Goal: Task Accomplishment & Management: Manage account settings

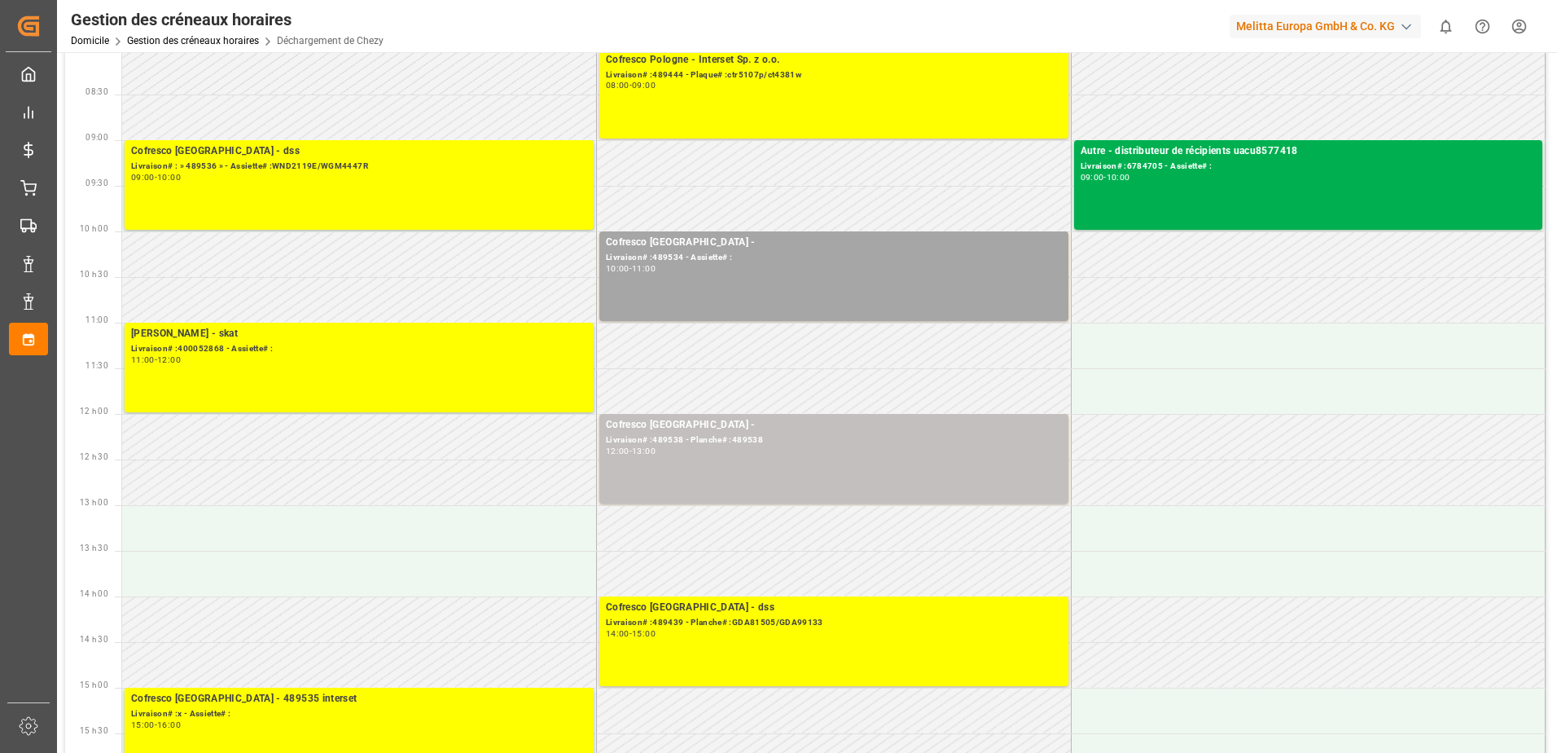
scroll to position [163, 0]
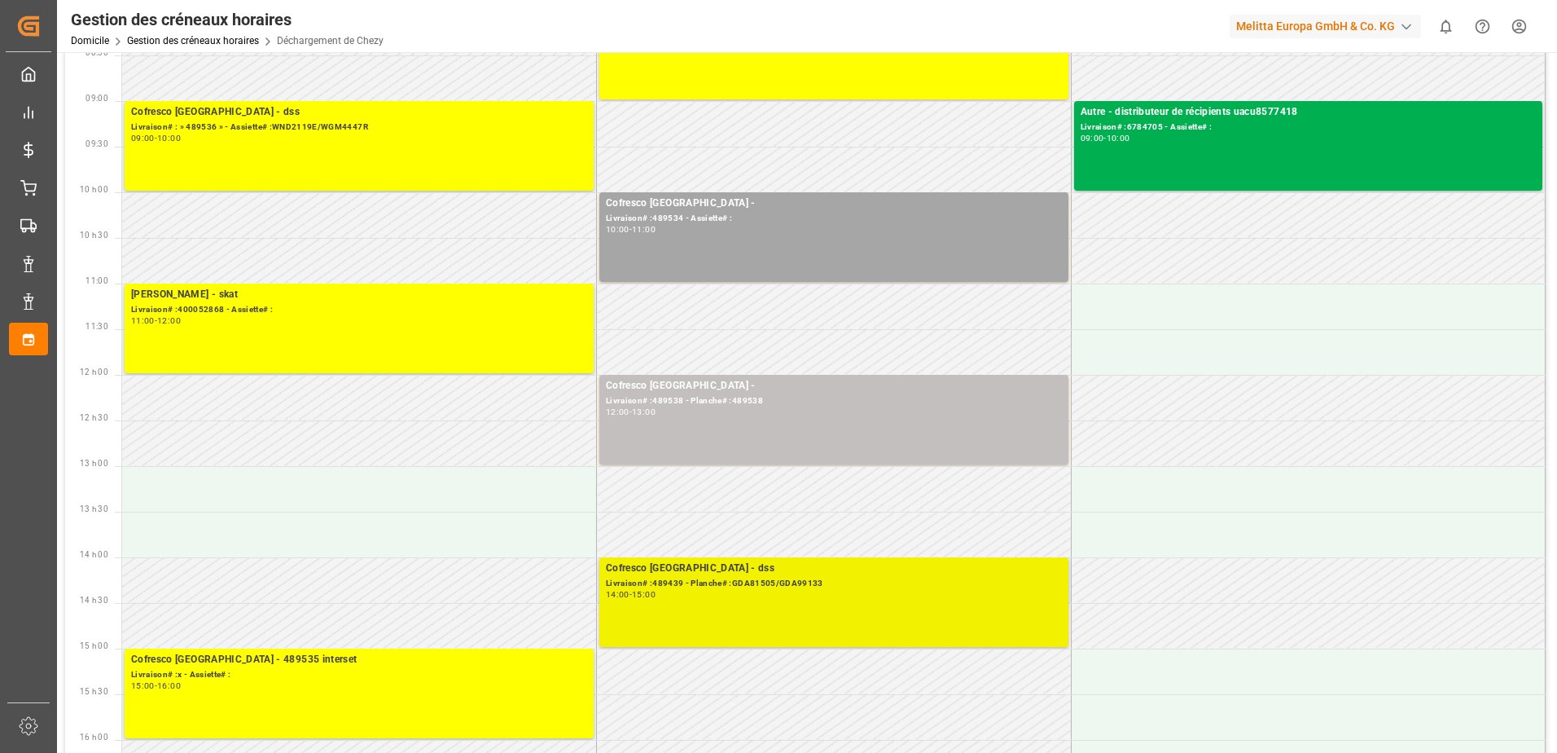
click at [859, 599] on div "Cofresco Pologne - dss Livraison# :489439 - Planche# :GDA81505/GDA99133 14:00 -…" at bounding box center [834, 601] width 456 height 83
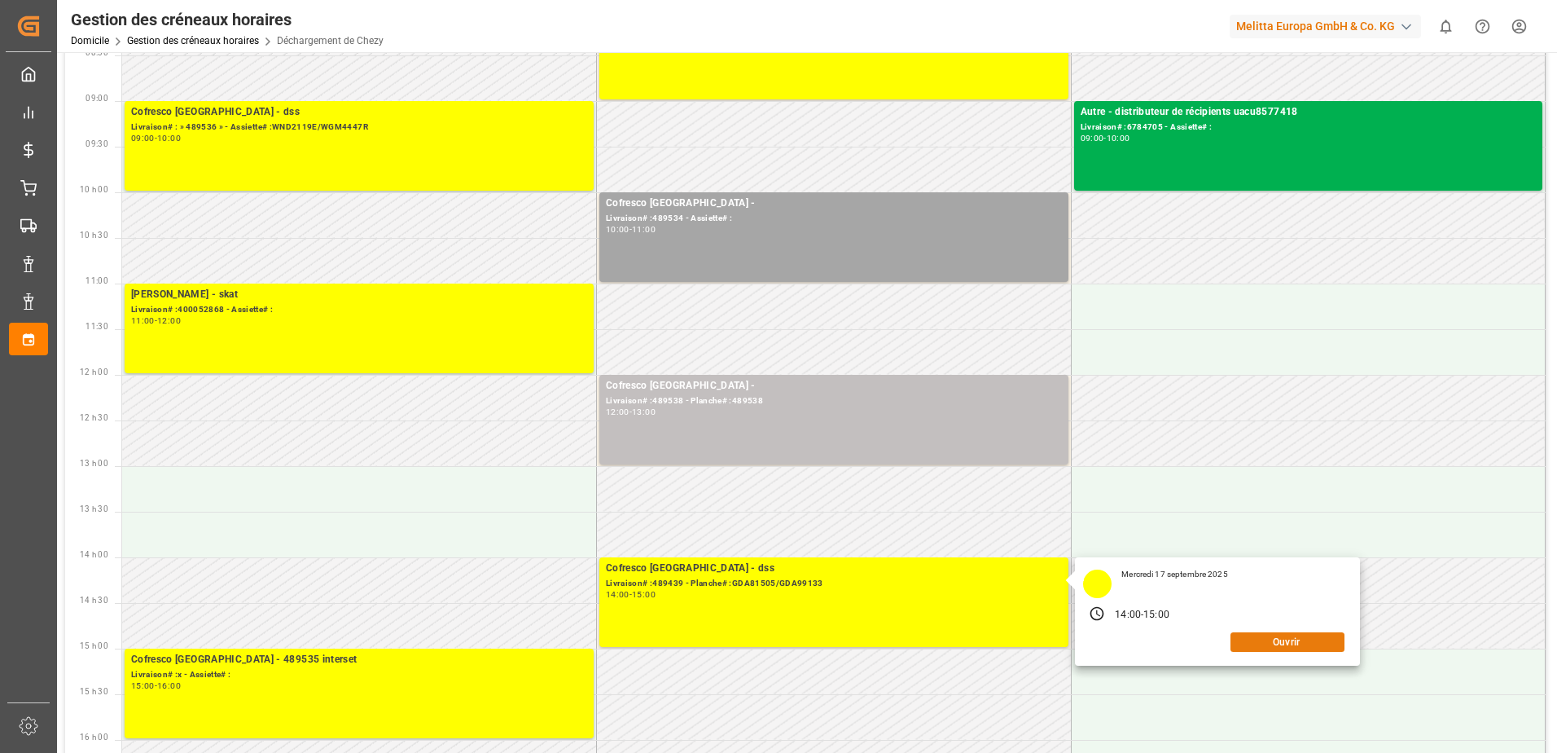
click at [1298, 634] on button "Ouvrir" at bounding box center [1288, 642] width 114 height 20
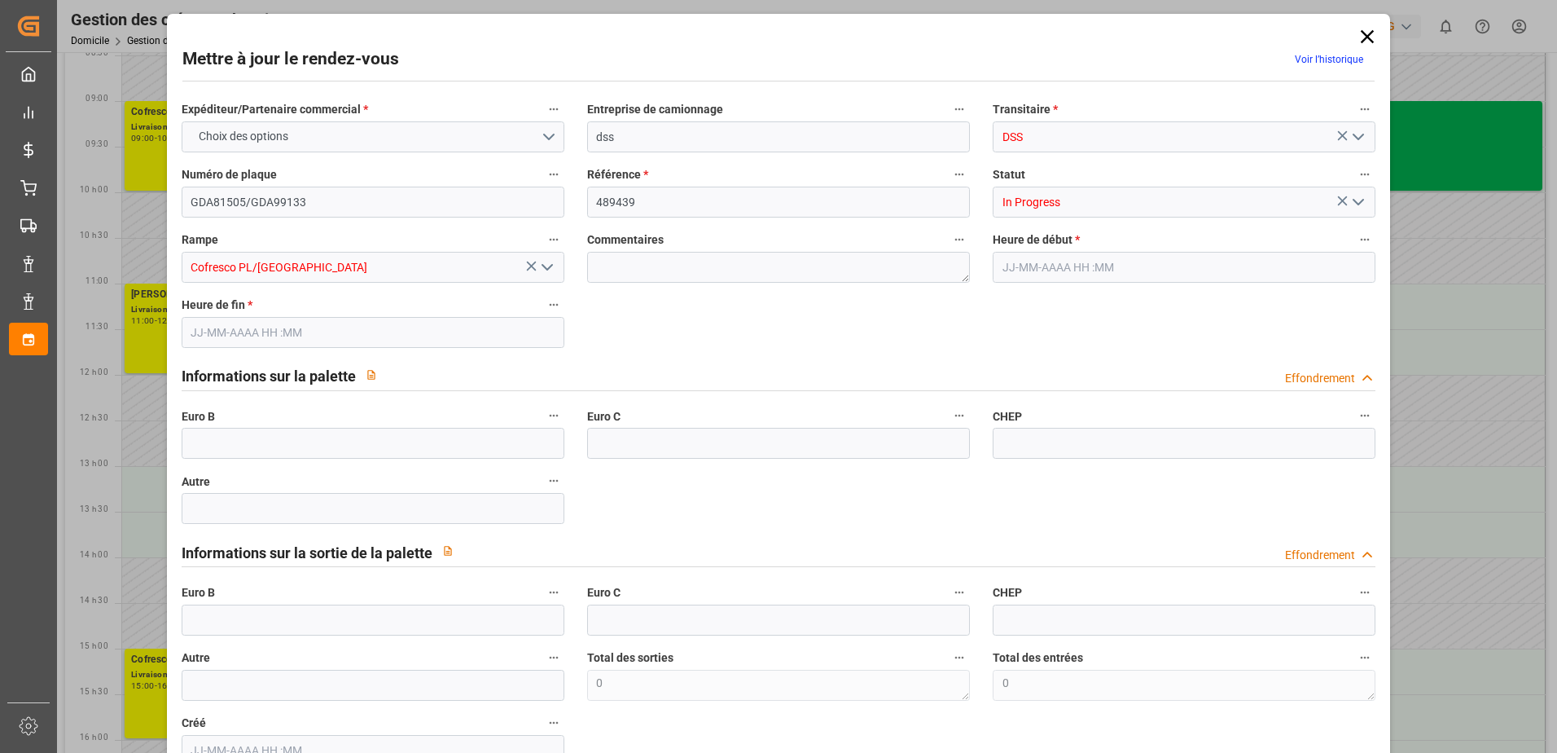
type input "[DATE] 14:00"
type input "[DATE] 15:00"
type input "[DATE] 06:46"
click at [1361, 198] on icon "Ouvrir le menu" at bounding box center [1359, 202] width 20 height 20
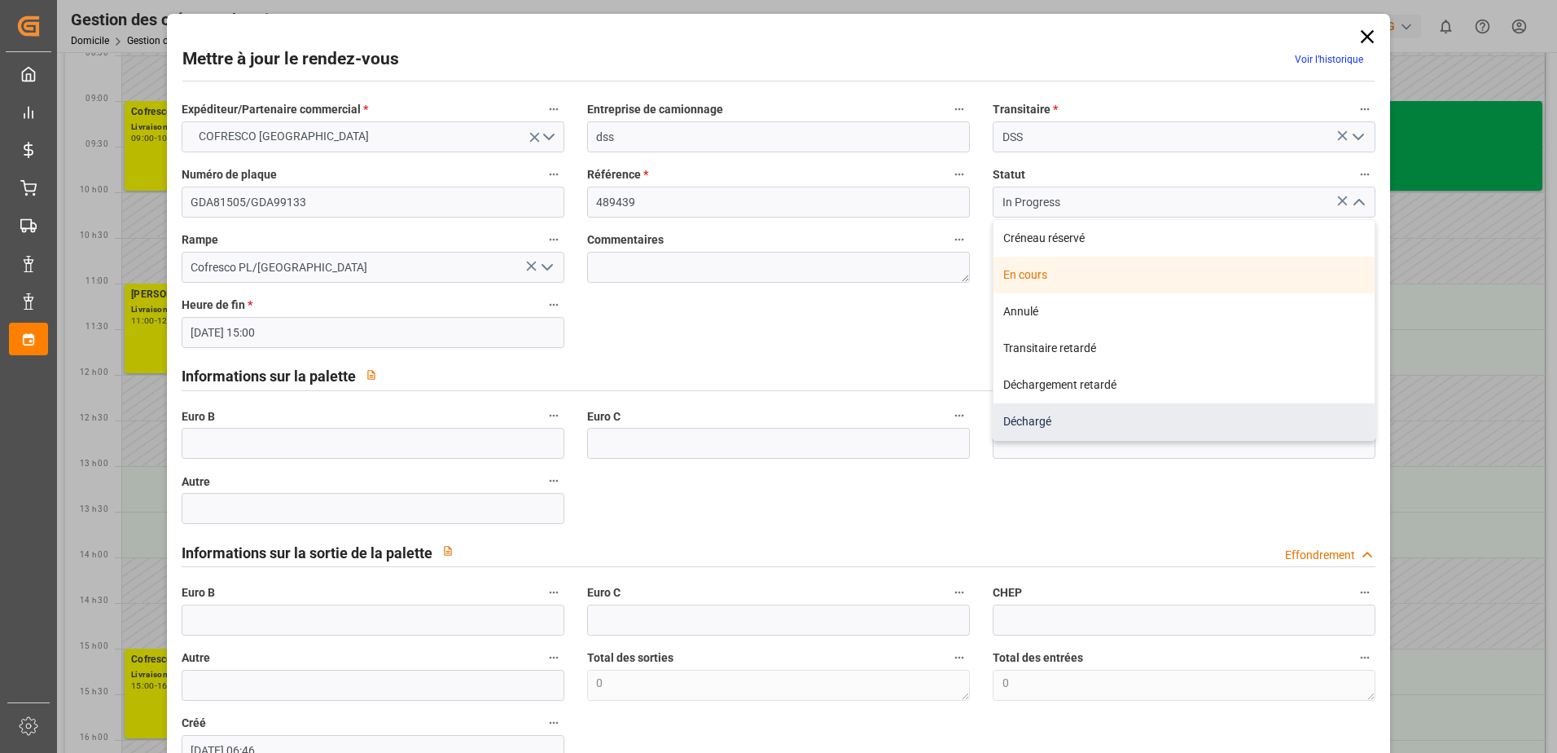
click at [1227, 424] on div "Déchargé" at bounding box center [1184, 421] width 381 height 37
type input "Unloaded"
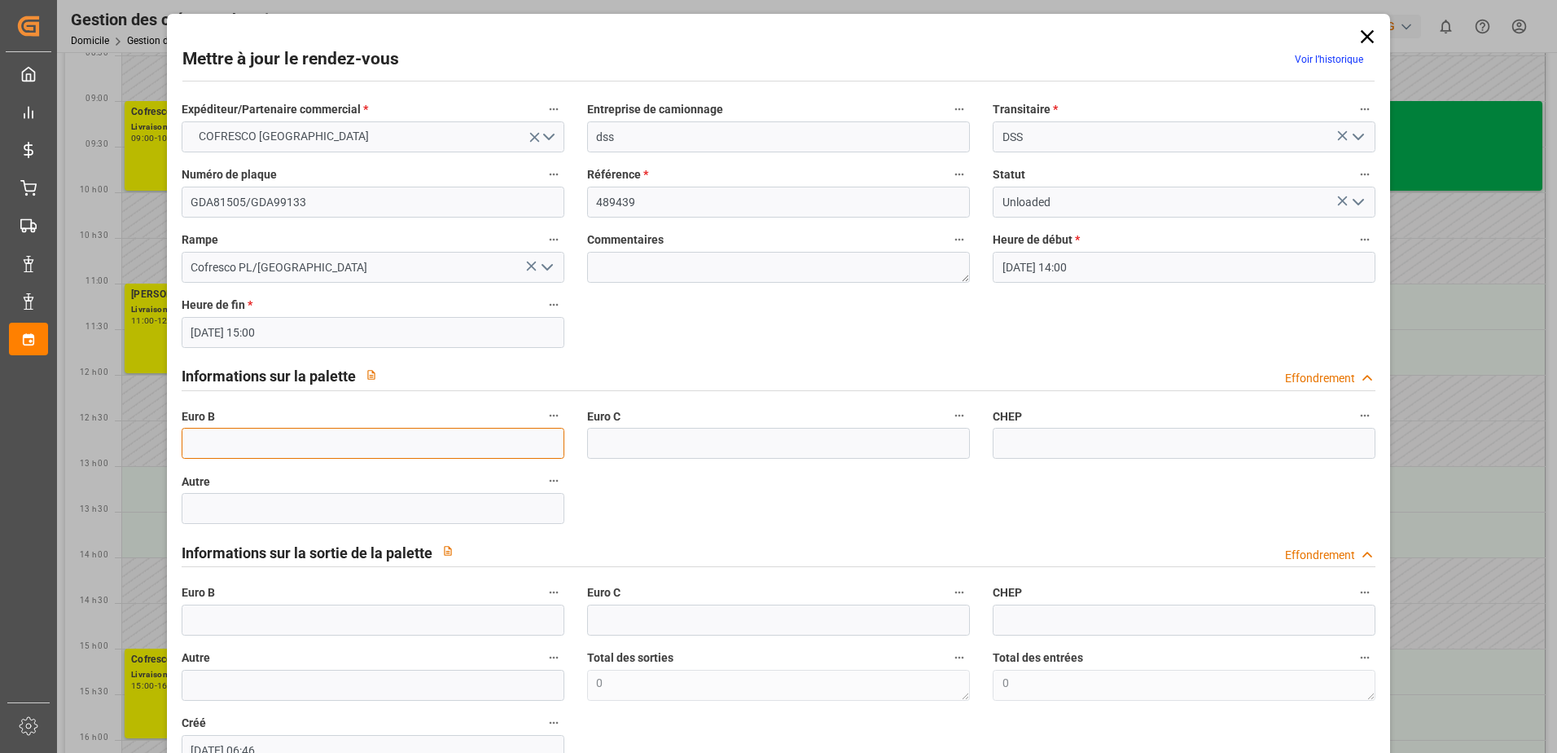
click at [297, 437] on input "text" at bounding box center [373, 443] width 383 height 31
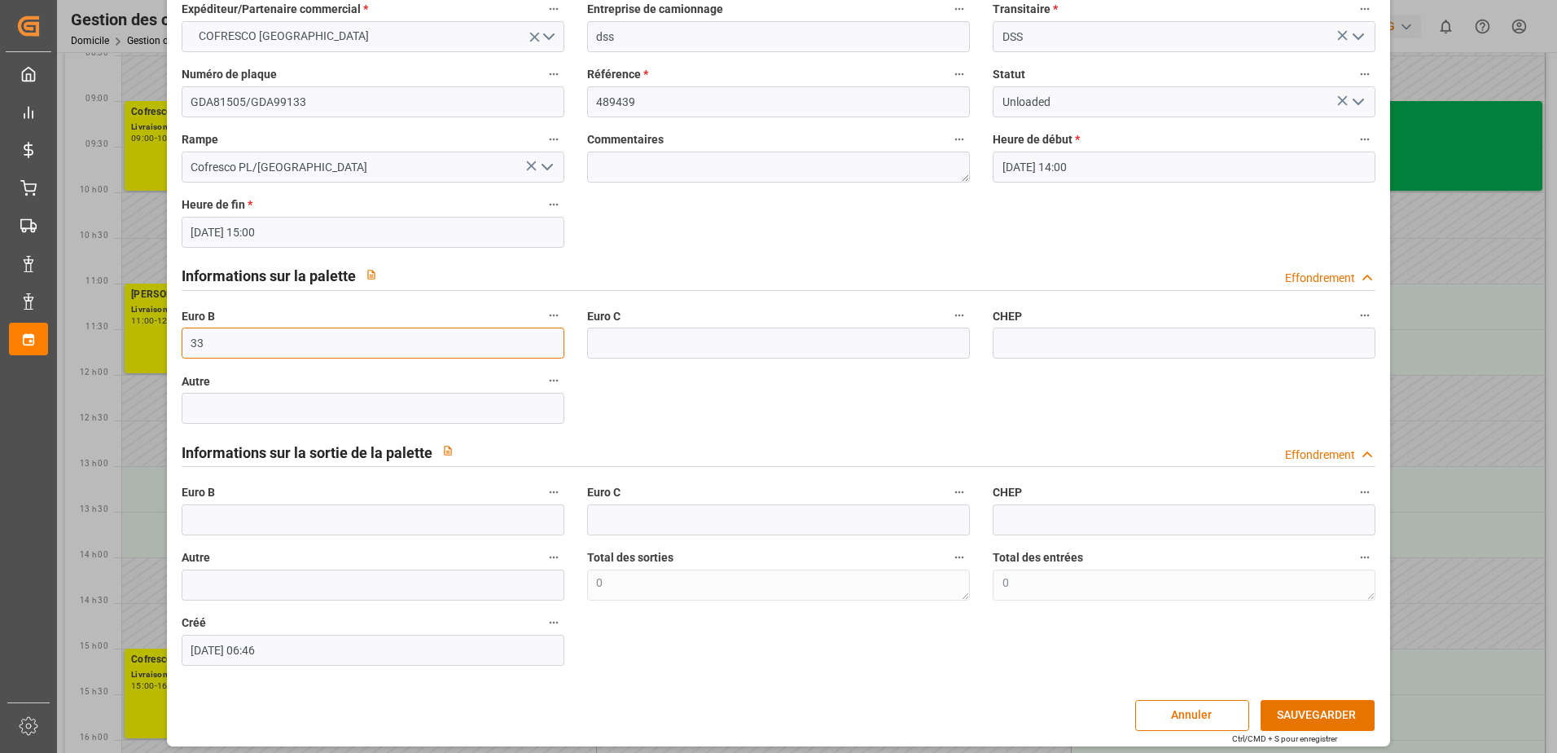
scroll to position [108, 0]
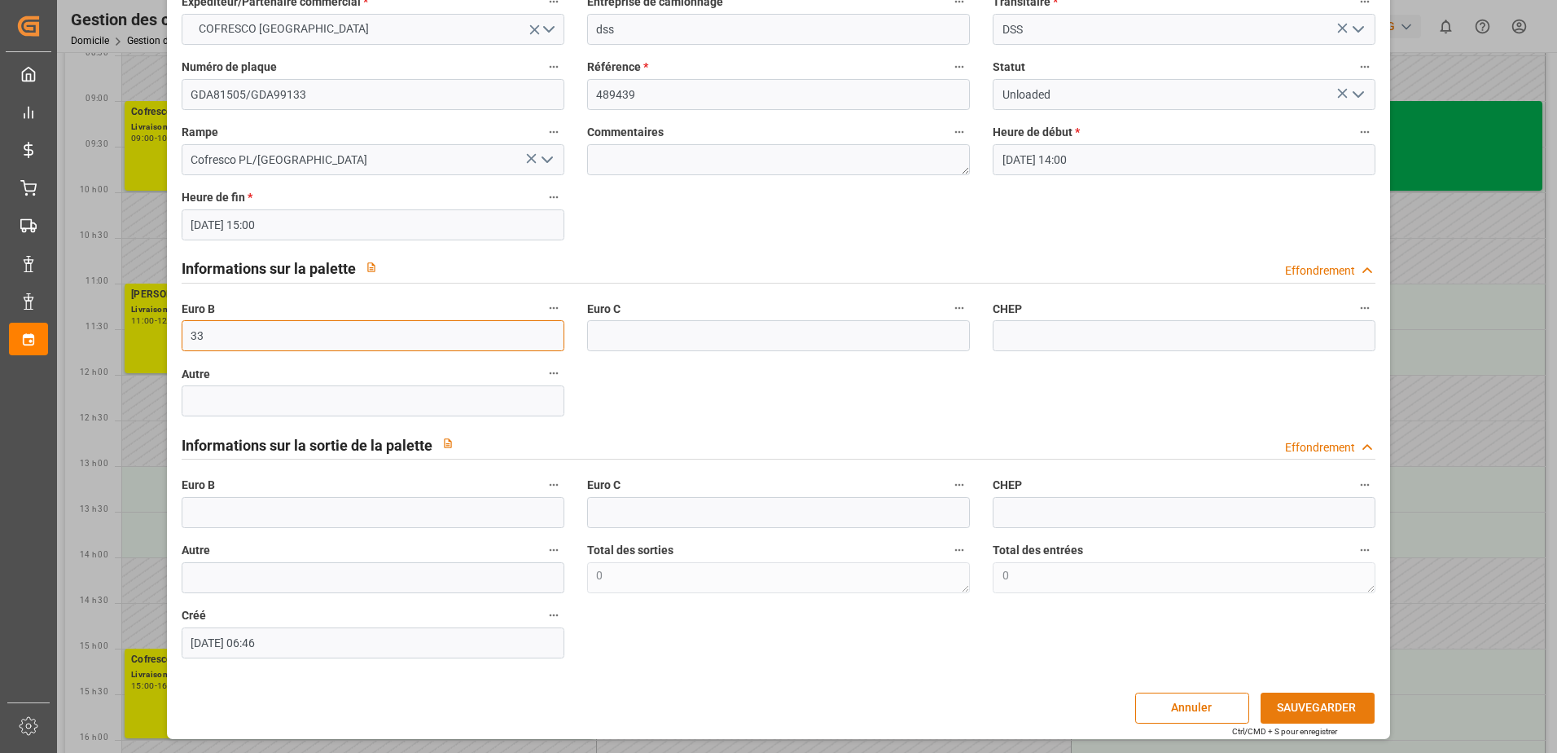
type input "33"
click at [1345, 700] on button "SAUVEGARDER" at bounding box center [1318, 707] width 114 height 31
